Goal: Task Accomplishment & Management: Manage account settings

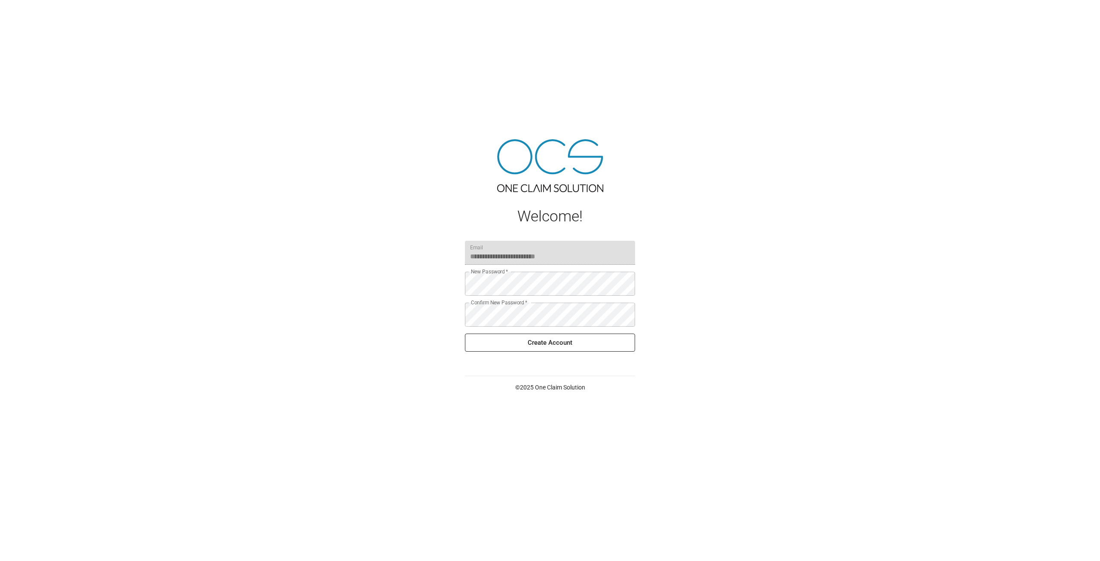
click at [401, 311] on div "**********" at bounding box center [550, 280] width 1100 height 561
click at [504, 338] on button "Create Account" at bounding box center [550, 342] width 170 height 18
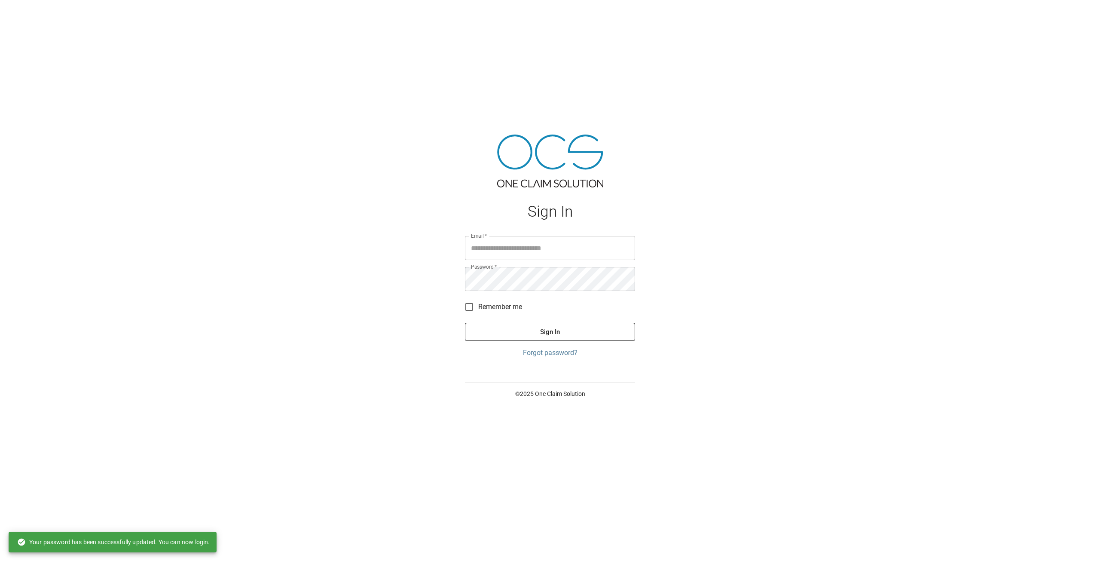
type input "**********"
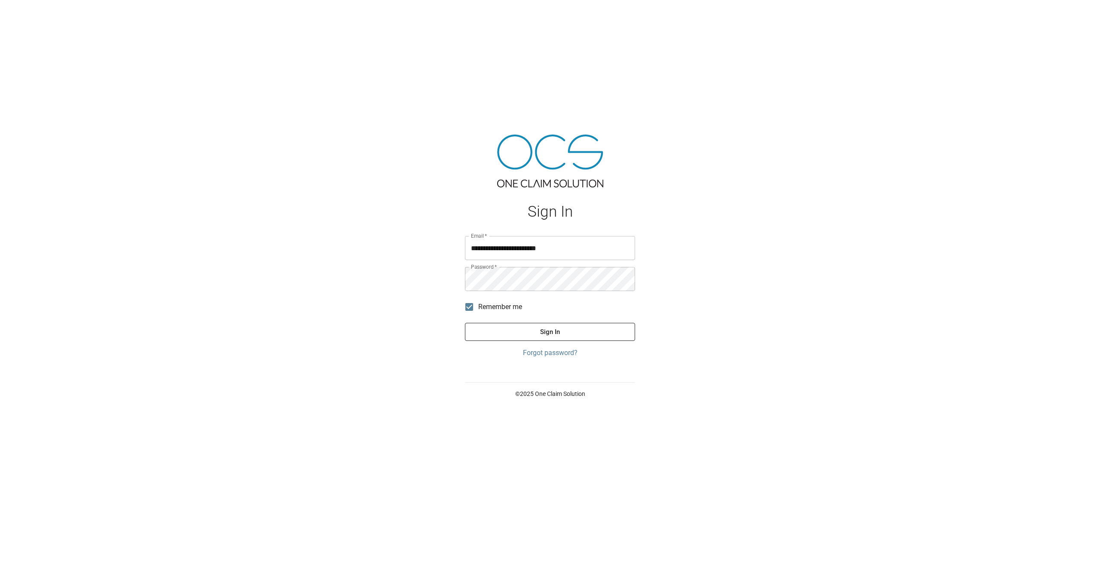
click at [483, 330] on button "Sign In" at bounding box center [550, 332] width 170 height 18
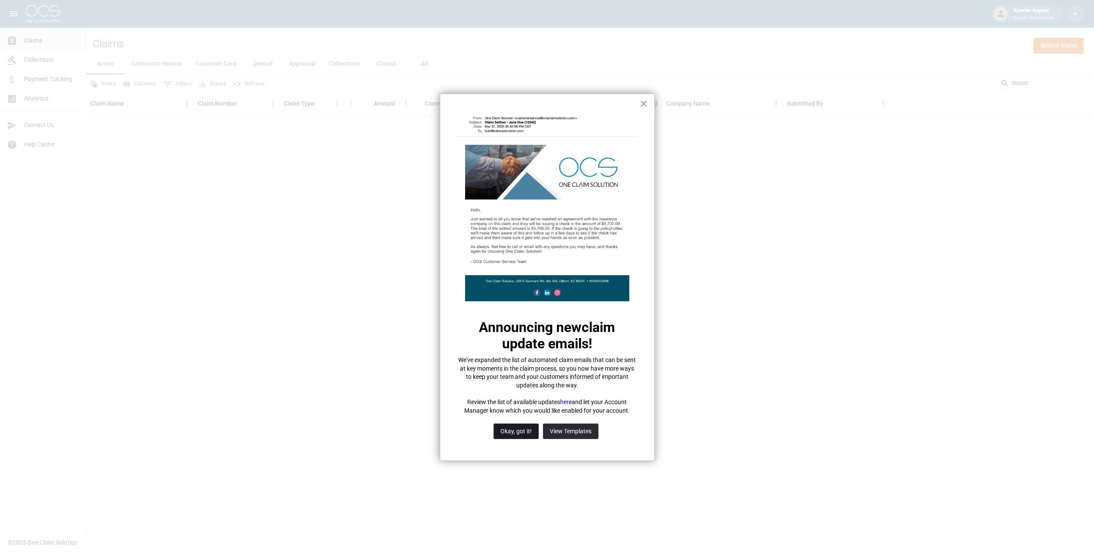
click at [523, 433] on button "Okay, got it!" at bounding box center [515, 431] width 45 height 15
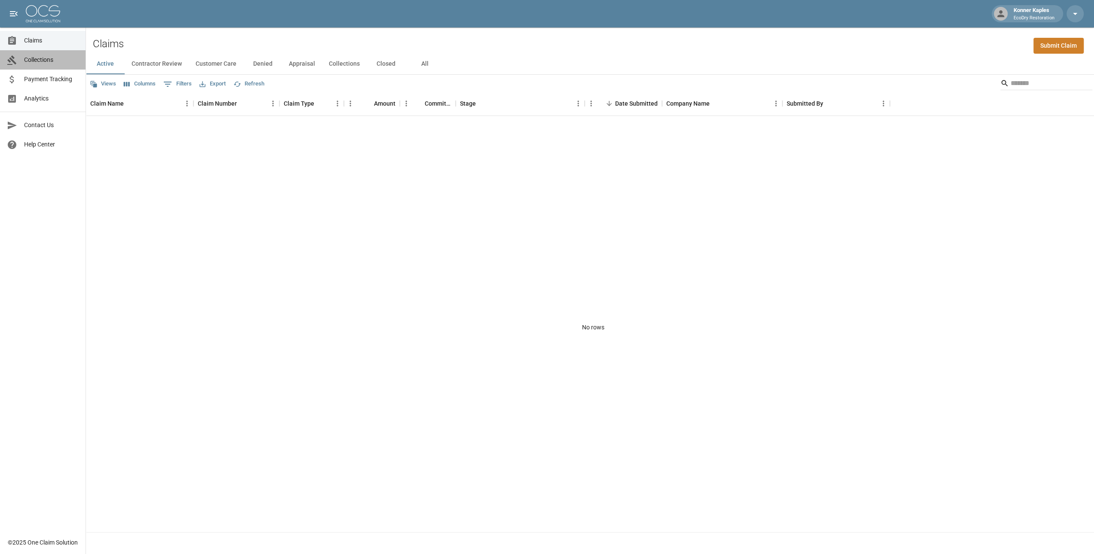
click at [51, 58] on span "Collections" at bounding box center [51, 59] width 55 height 9
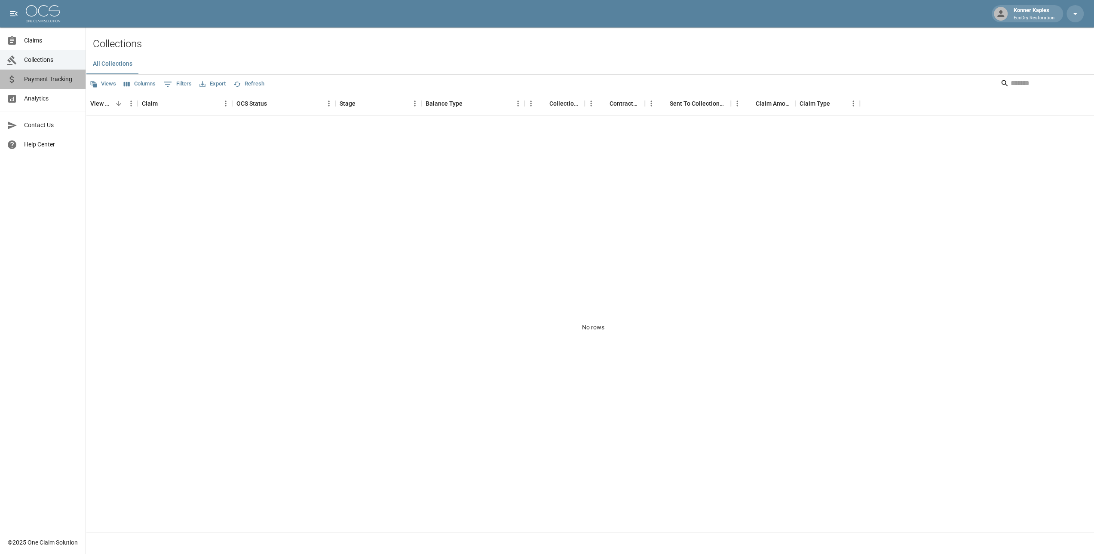
click at [56, 78] on span "Payment Tracking" at bounding box center [51, 79] width 55 height 9
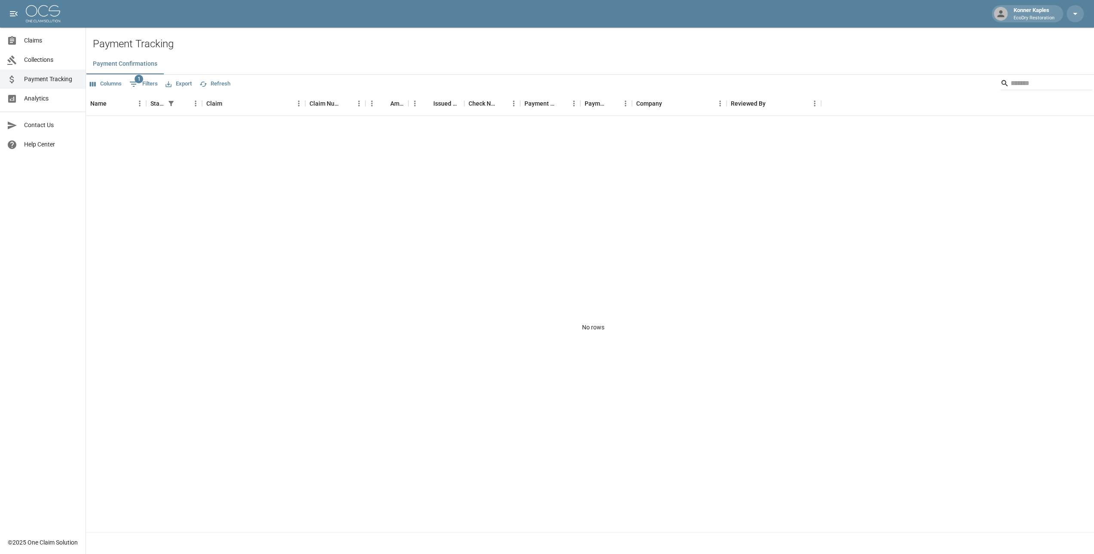
click at [44, 41] on span "Claims" at bounding box center [51, 40] width 55 height 9
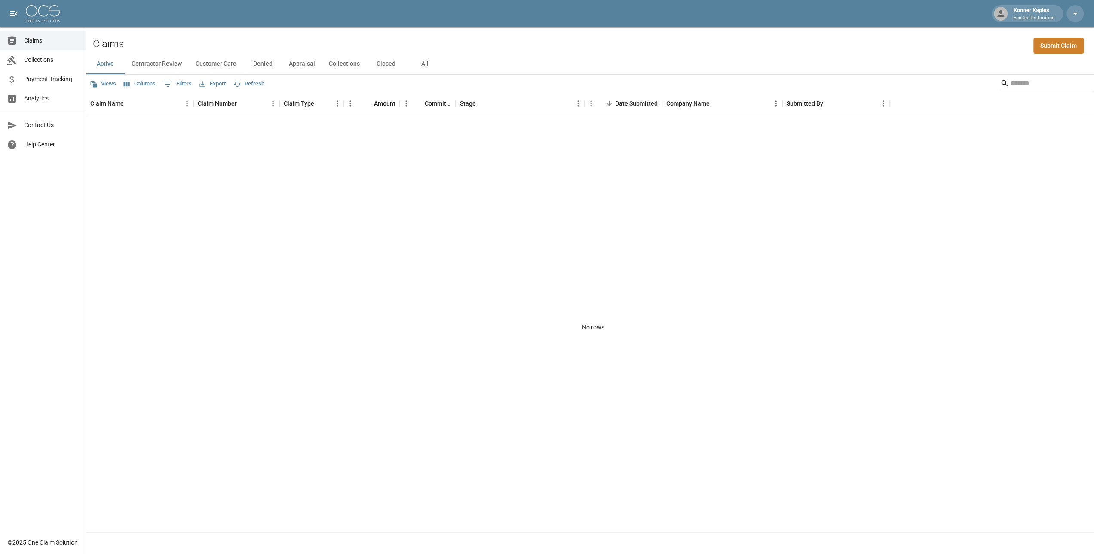
click at [156, 61] on button "Contractor Review" at bounding box center [157, 64] width 64 height 21
click at [218, 61] on button "Customer Care" at bounding box center [216, 64] width 55 height 21
drag, startPoint x: 259, startPoint y: 62, endPoint x: 272, endPoint y: 62, distance: 12.9
click at [259, 61] on button "Denied" at bounding box center [262, 64] width 39 height 21
click at [294, 61] on button "Appraisal" at bounding box center [302, 64] width 40 height 21
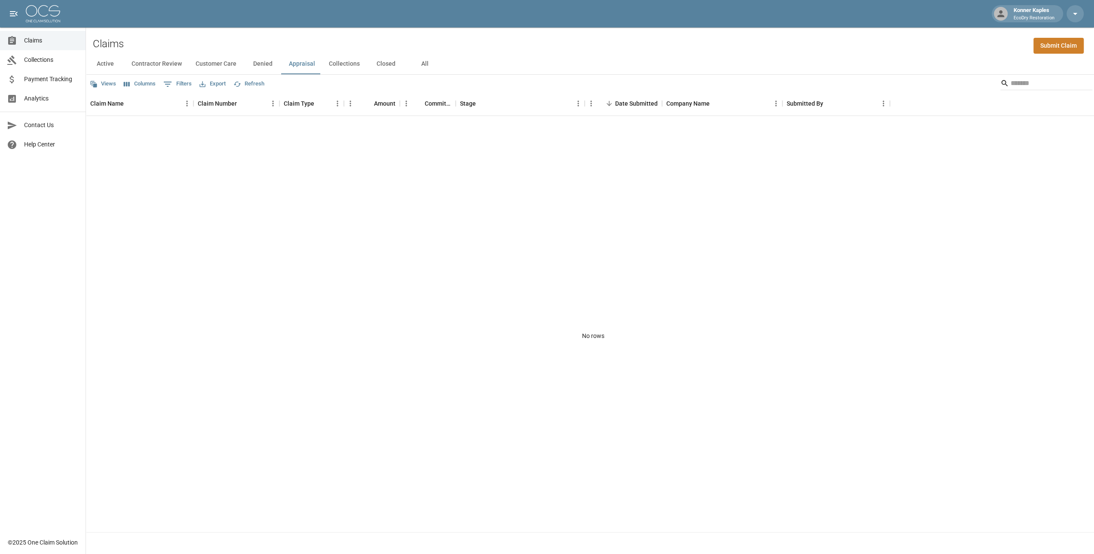
drag, startPoint x: 331, startPoint y: 61, endPoint x: 364, endPoint y: 60, distance: 32.7
click at [332, 61] on button "Collections" at bounding box center [344, 64] width 45 height 21
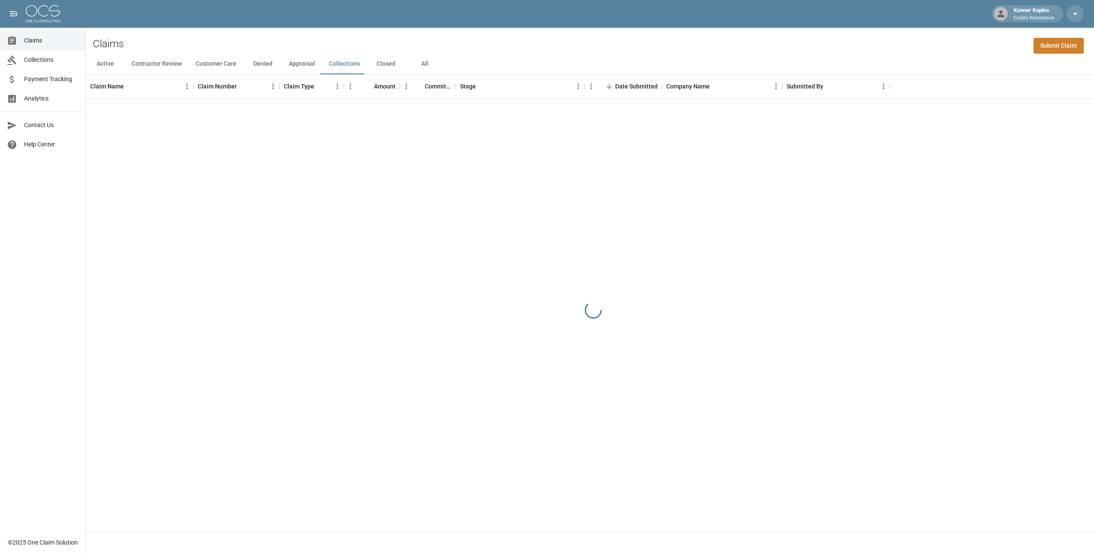
click at [372, 59] on button "Closed" at bounding box center [386, 64] width 39 height 21
click at [420, 62] on button "All" at bounding box center [424, 64] width 39 height 21
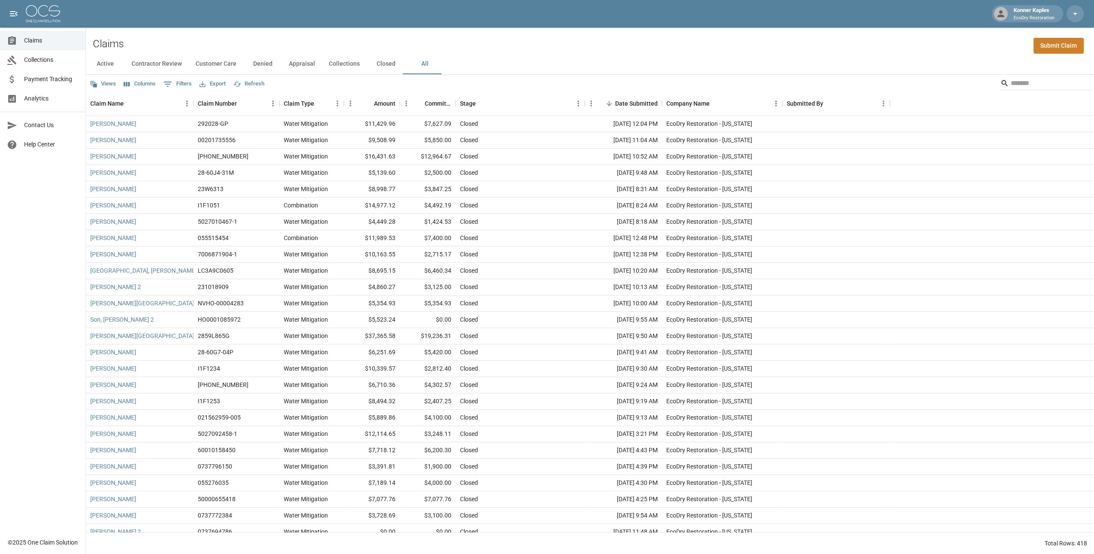
click at [47, 42] on span "Claims" at bounding box center [51, 40] width 55 height 9
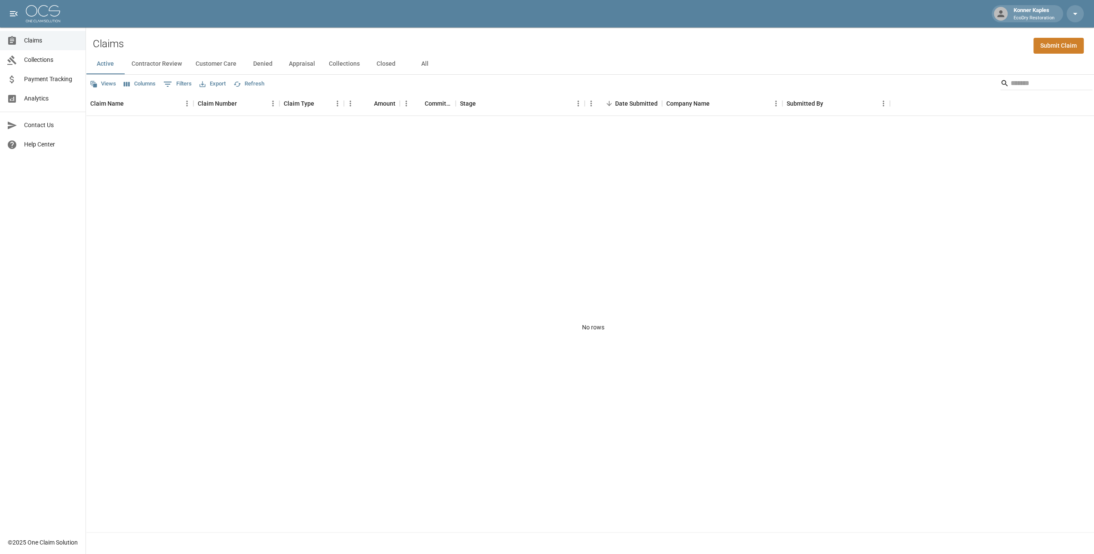
click at [51, 97] on span "Analytics" at bounding box center [51, 98] width 55 height 9
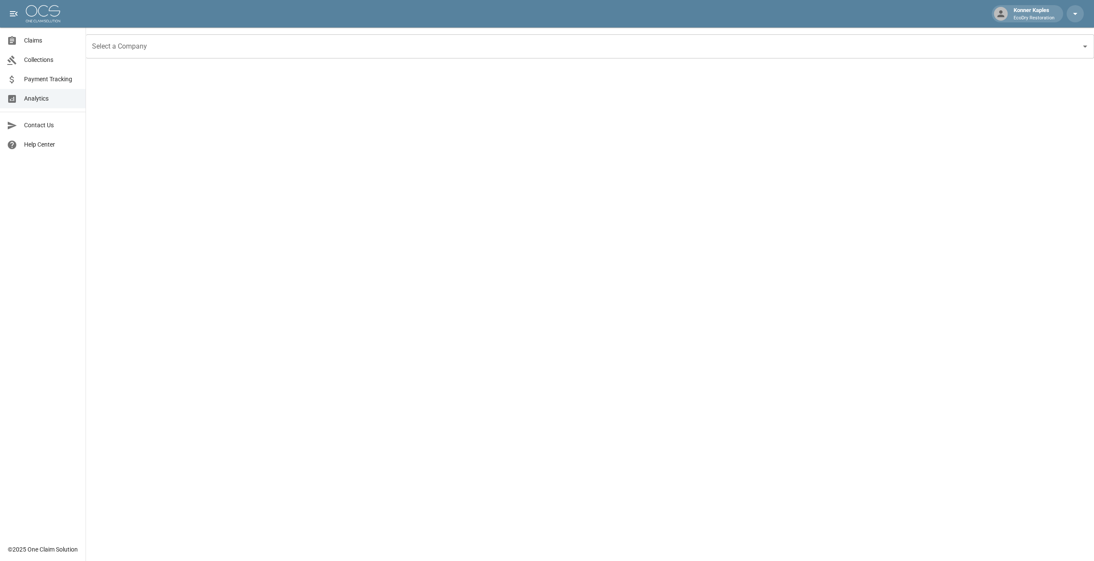
click at [113, 53] on input "Select a Company" at bounding box center [583, 46] width 987 height 16
click at [140, 82] on li "EcoDry Restoration - Reno" at bounding box center [590, 84] width 1008 height 15
click at [47, 42] on span "Claims" at bounding box center [51, 40] width 55 height 9
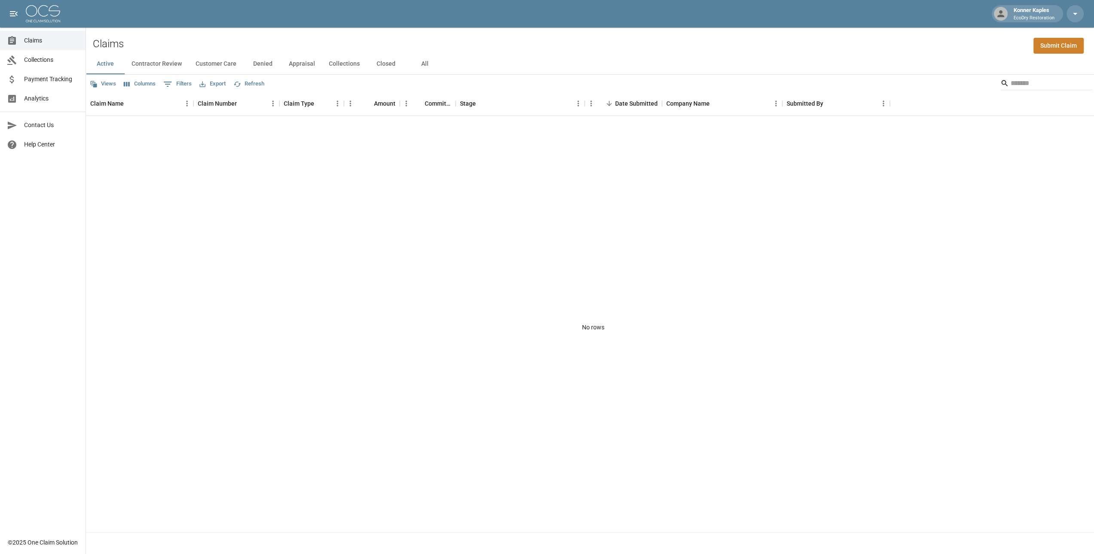
click at [849, 223] on div "No rows" at bounding box center [593, 327] width 1014 height 423
click at [1073, 14] on icon "button" at bounding box center [1074, 14] width 10 height 10
click at [996, 39] on span "Dark Mode" at bounding box center [1009, 39] width 83 height 9
click at [793, 244] on div at bounding box center [550, 280] width 1100 height 561
click at [103, 85] on button "Views" at bounding box center [103, 83] width 31 height 13
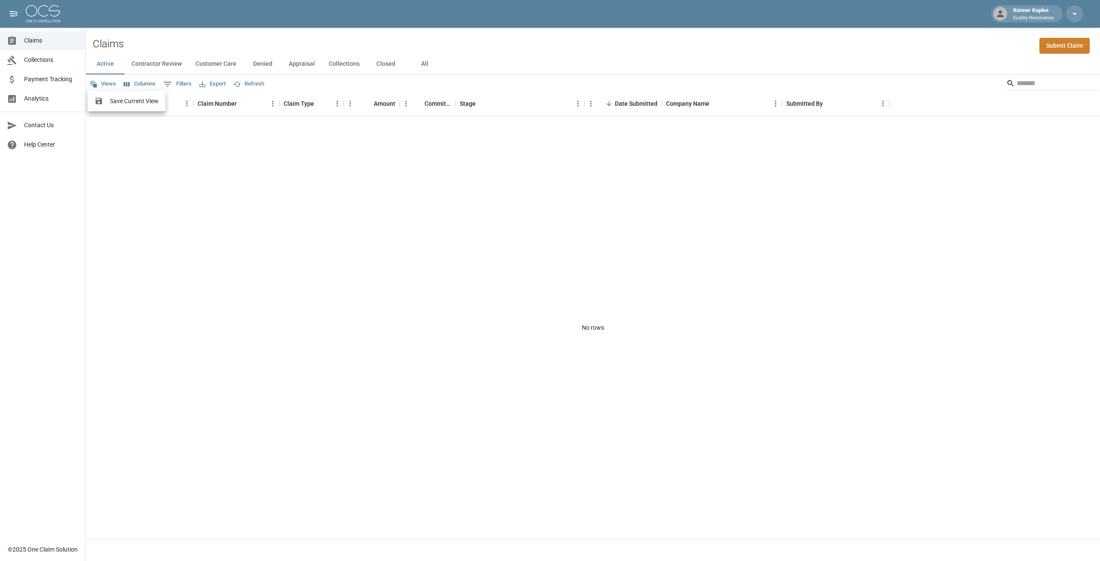
click at [58, 64] on div at bounding box center [550, 280] width 1100 height 561
click at [57, 57] on span "Collections" at bounding box center [51, 59] width 55 height 9
